Goal: Use online tool/utility: Utilize a website feature to perform a specific function

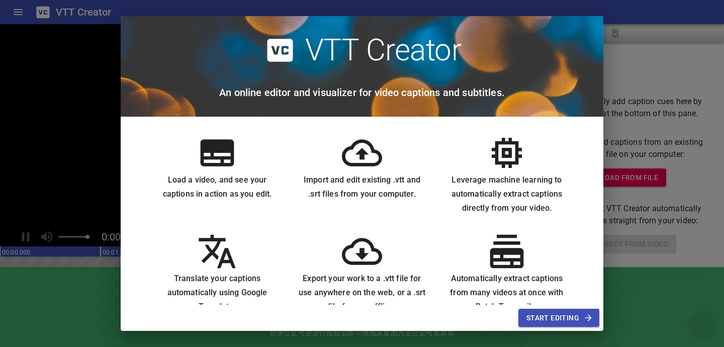
click at [579, 315] on span "Start Editing" at bounding box center [558, 318] width 65 height 13
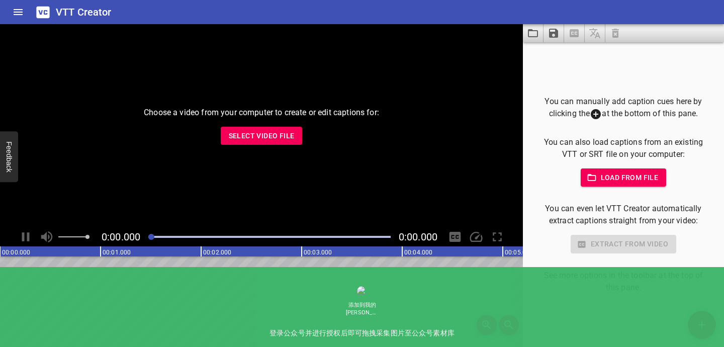
click at [276, 123] on div "Choose a video from your computer to create or edit captions for: Select Video …" at bounding box center [261, 125] width 523 height 203
click at [276, 132] on span "Select Video File" at bounding box center [262, 136] width 66 height 13
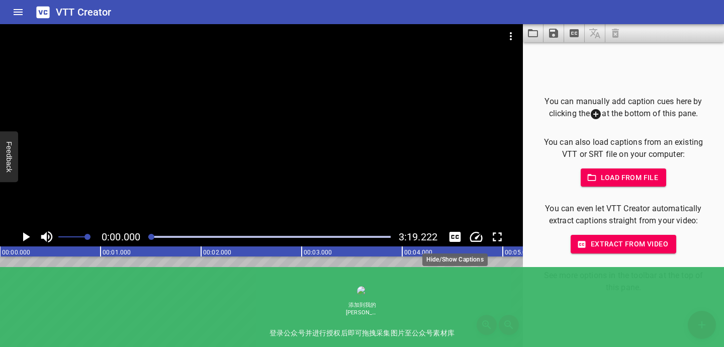
click at [454, 236] on icon "Toggle captions" at bounding box center [455, 237] width 12 height 10
click at [27, 235] on icon "Play/Pause" at bounding box center [26, 236] width 7 height 9
click at [455, 238] on icon "Toggle captions" at bounding box center [454, 236] width 15 height 15
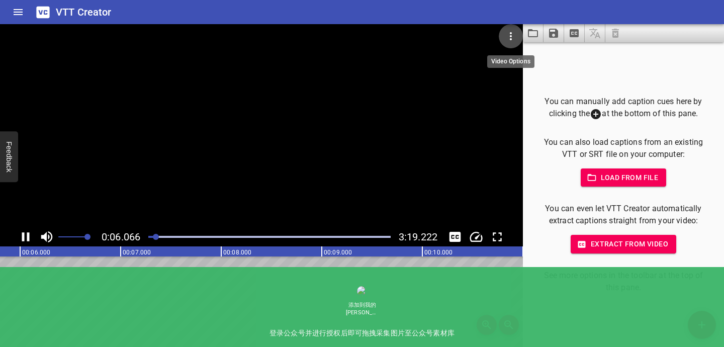
click at [509, 40] on icon "Video Options" at bounding box center [511, 36] width 12 height 12
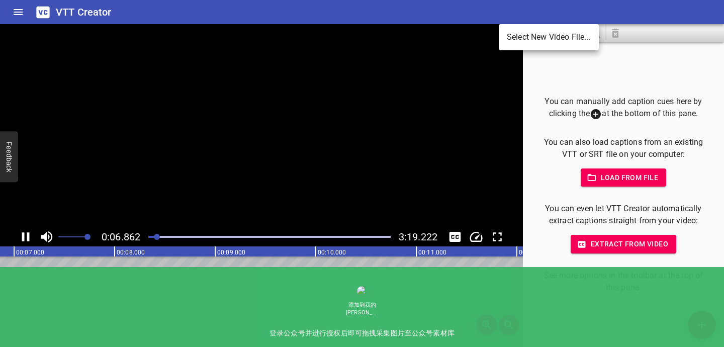
click at [489, 81] on div at bounding box center [362, 173] width 724 height 347
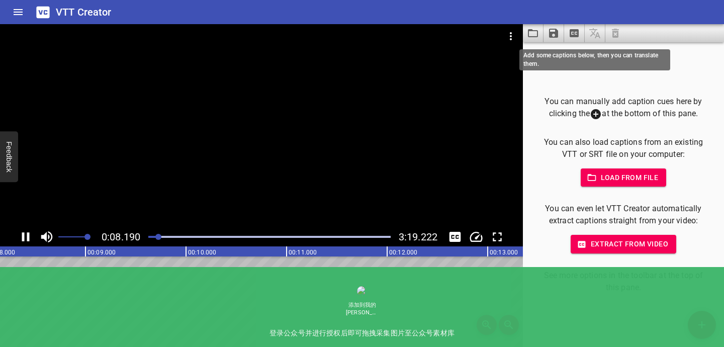
click at [592, 31] on span at bounding box center [594, 33] width 21 height 18
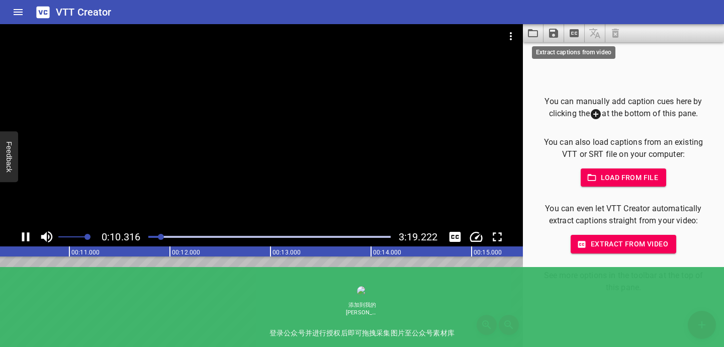
click at [572, 35] on icon "Extract captions from video" at bounding box center [573, 33] width 9 height 8
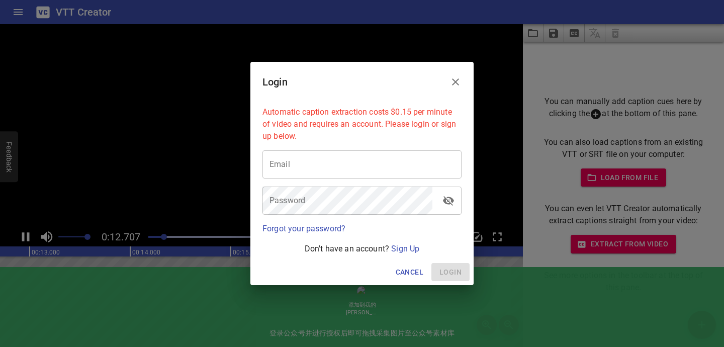
click at [465, 75] on button "Close" at bounding box center [455, 82] width 24 height 24
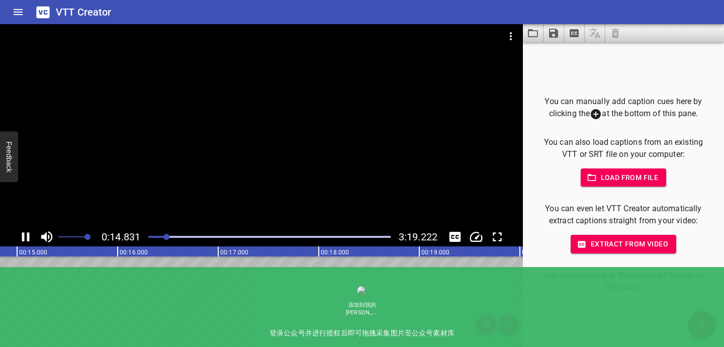
scroll to position [0, 1517]
